Goal: Transaction & Acquisition: Purchase product/service

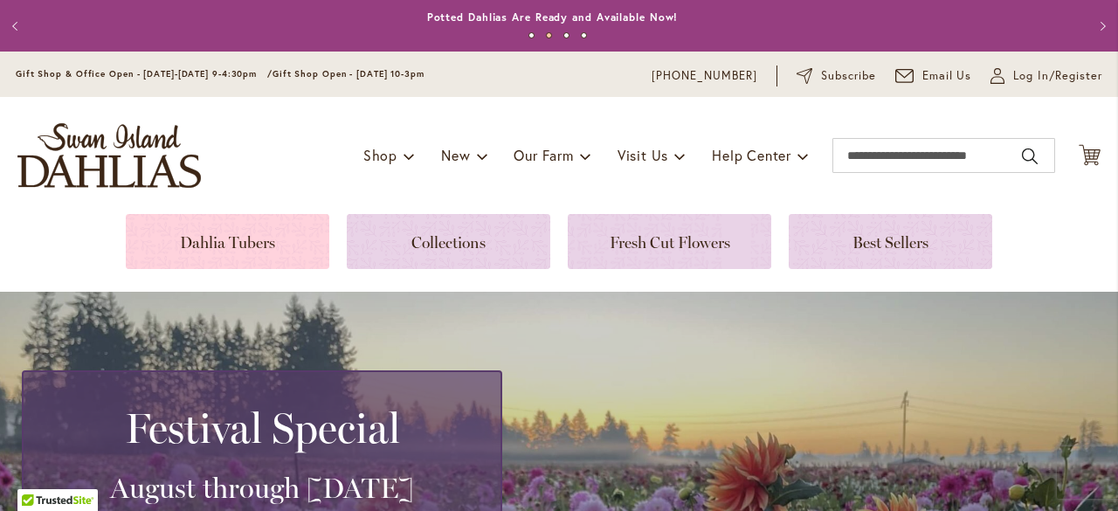
click at [218, 237] on link at bounding box center [227, 241] width 203 height 55
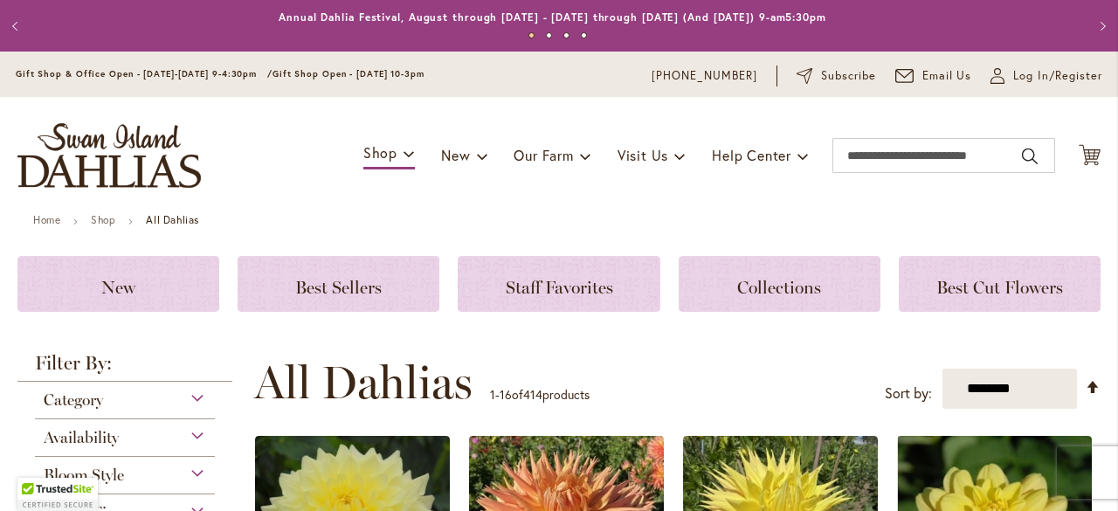
scroll to position [309, 0]
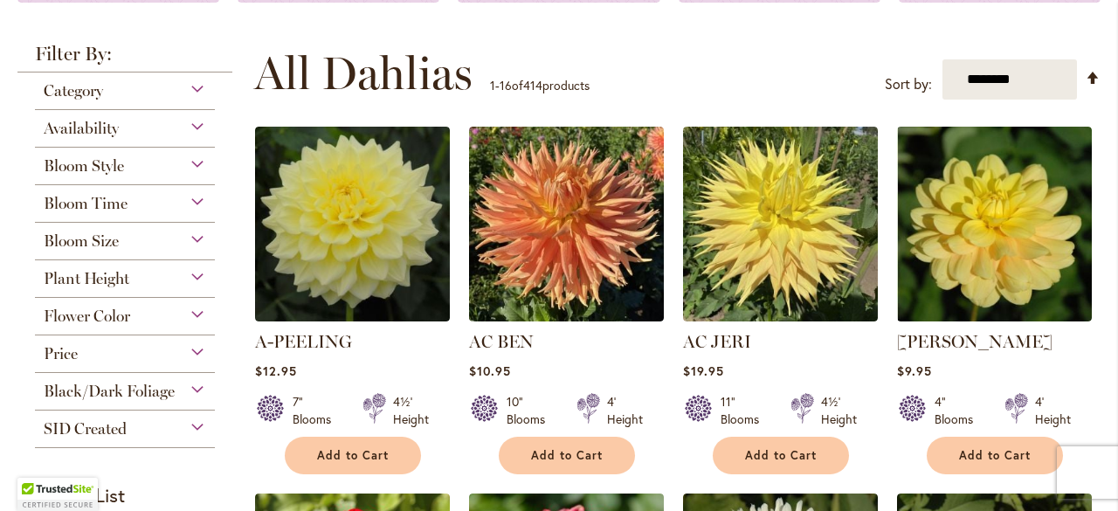
click at [182, 307] on div "Flower Color" at bounding box center [125, 312] width 180 height 28
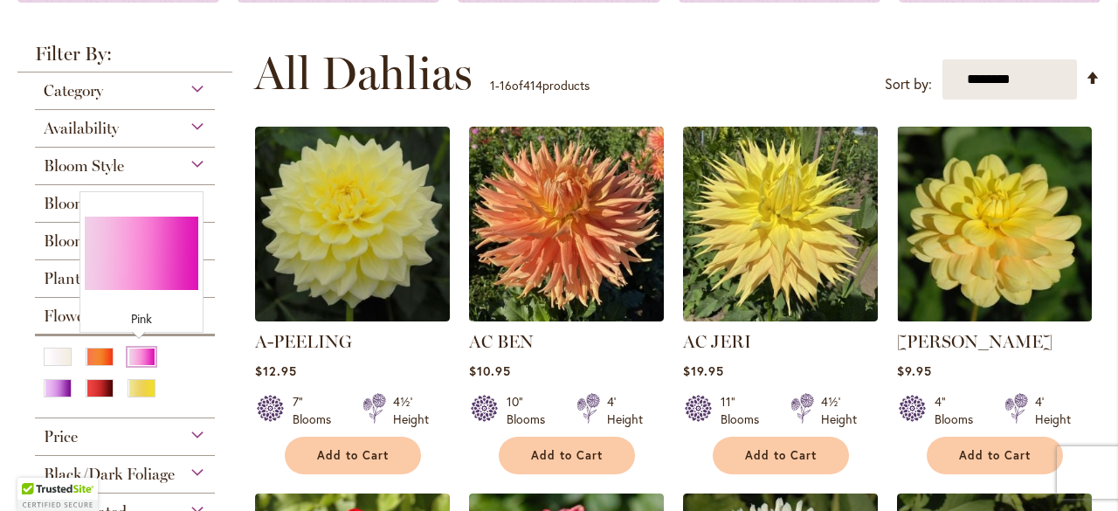
click at [140, 356] on div "Pink" at bounding box center [141, 356] width 28 height 18
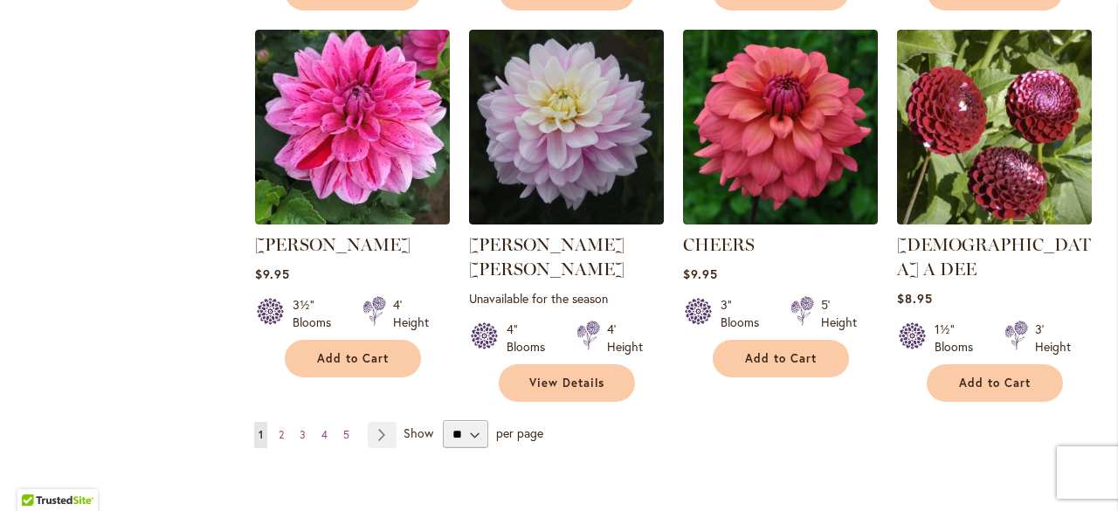
scroll to position [1503, 0]
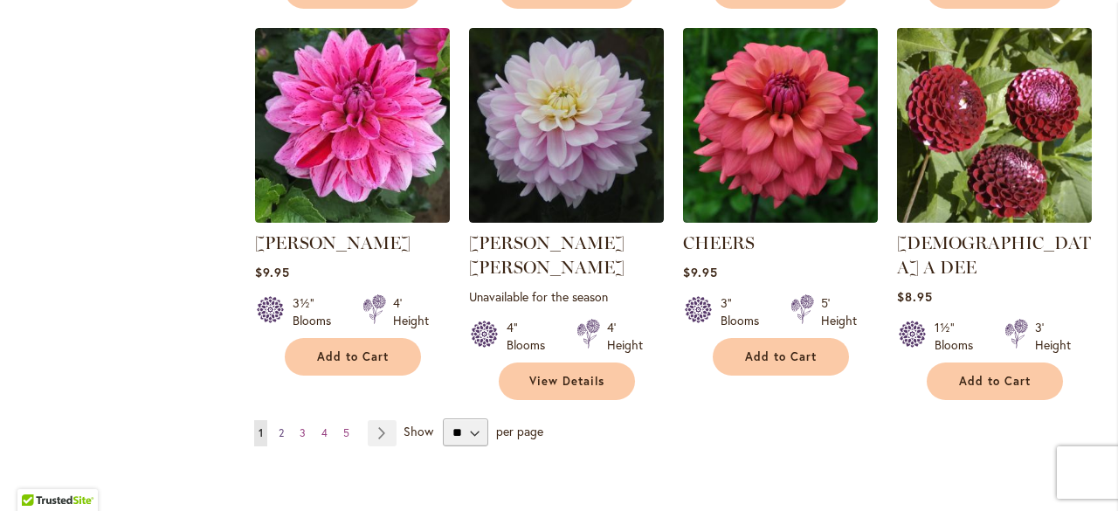
click at [283, 420] on link "Page 2" at bounding box center [281, 433] width 14 height 26
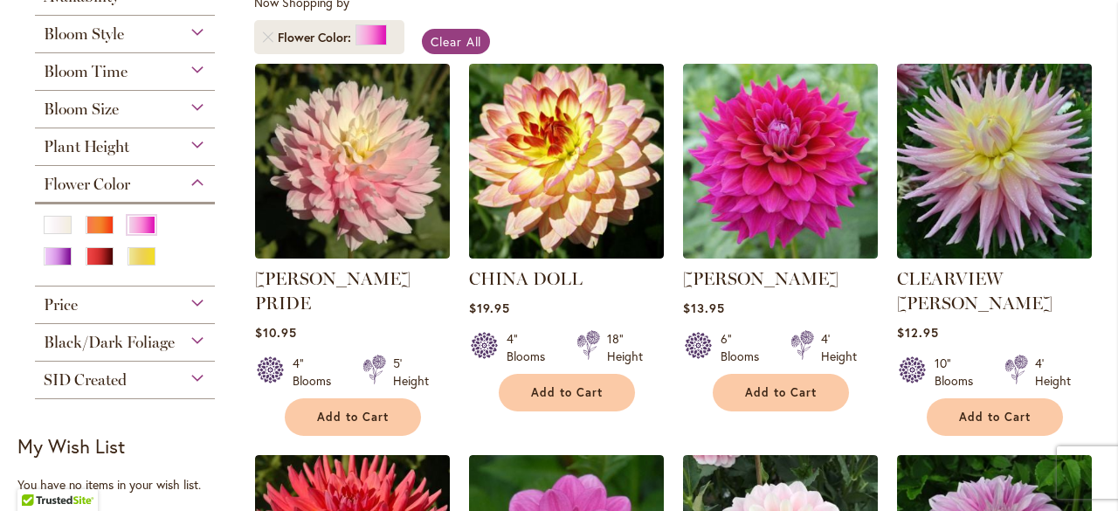
scroll to position [341, 0]
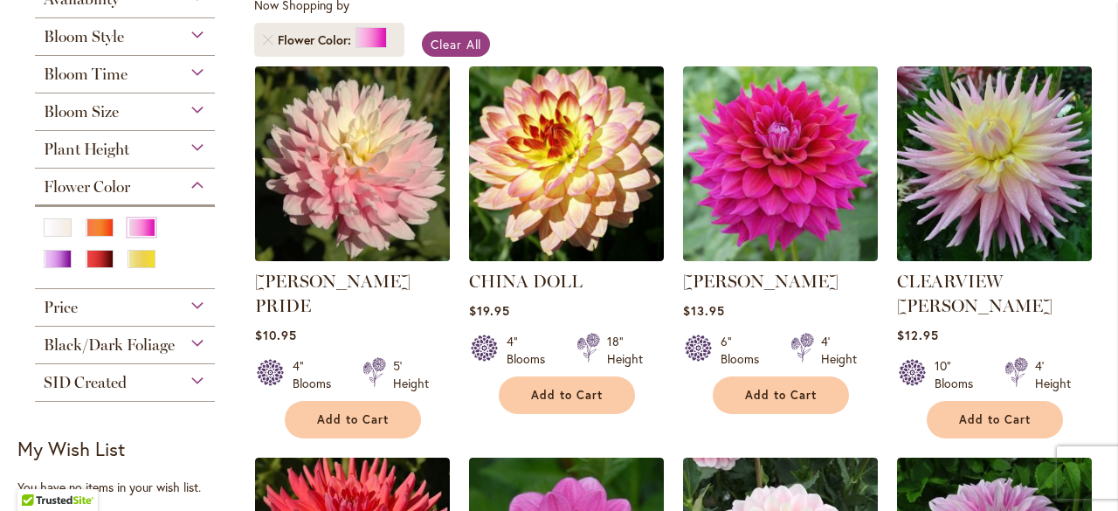
click at [374, 214] on img at bounding box center [352, 163] width 204 height 204
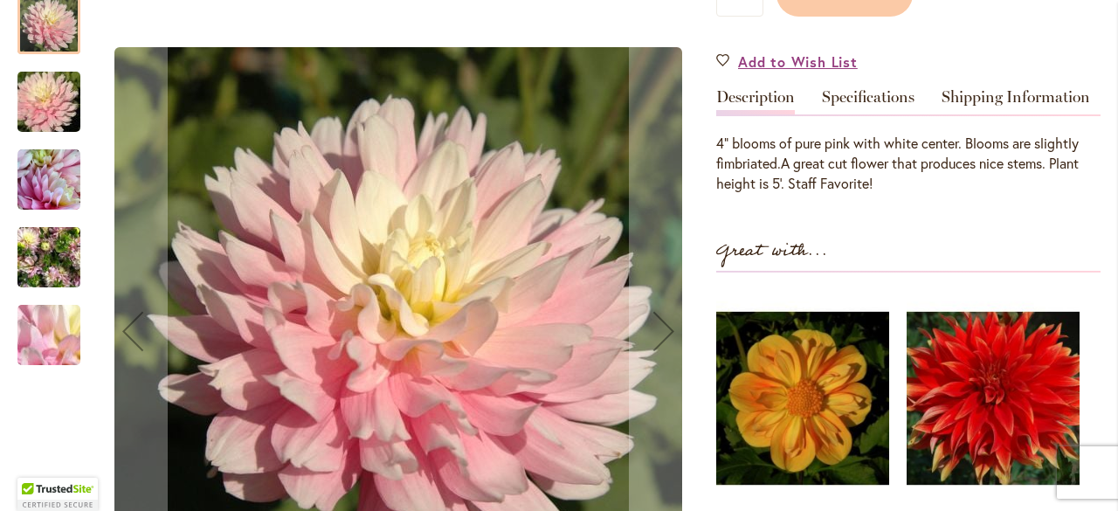
scroll to position [543, 0]
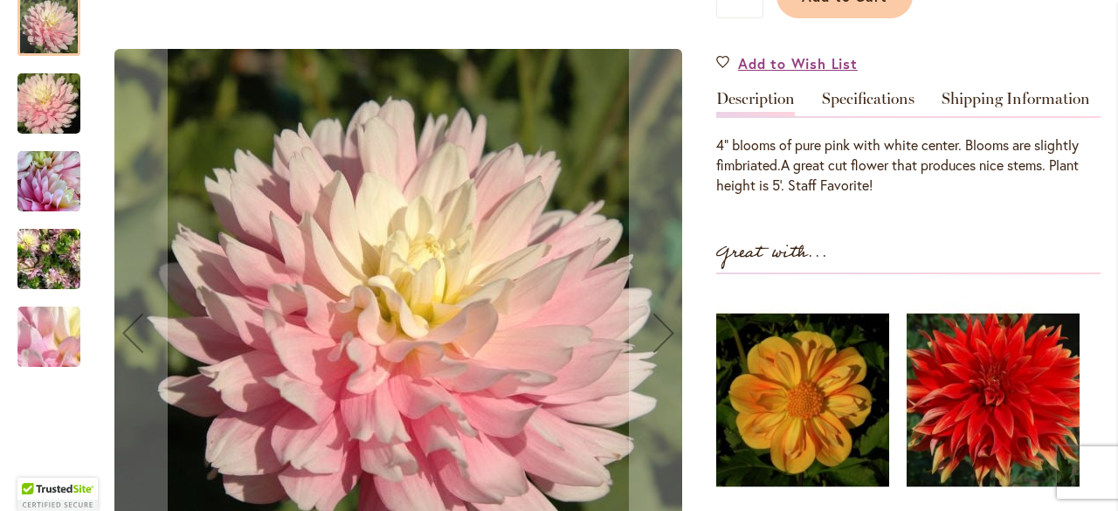
click at [45, 258] on img "CHILSON'S PRIDE" at bounding box center [48, 259] width 63 height 84
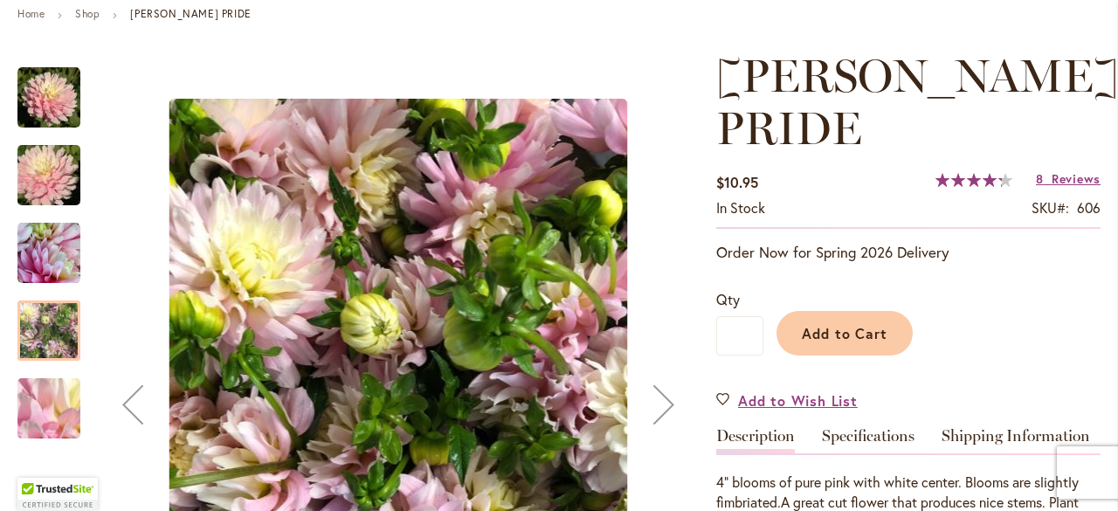
scroll to position [204, 0]
